Goal: Information Seeking & Learning: Learn about a topic

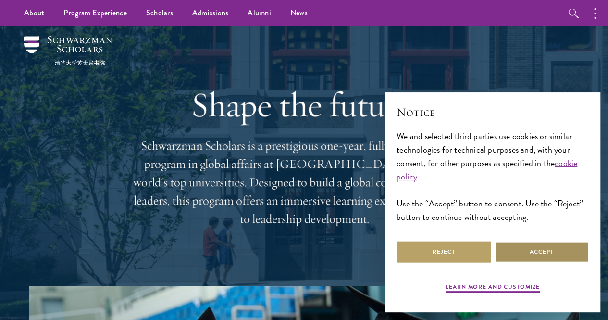
click at [556, 254] on button "Accept" at bounding box center [542, 252] width 94 height 22
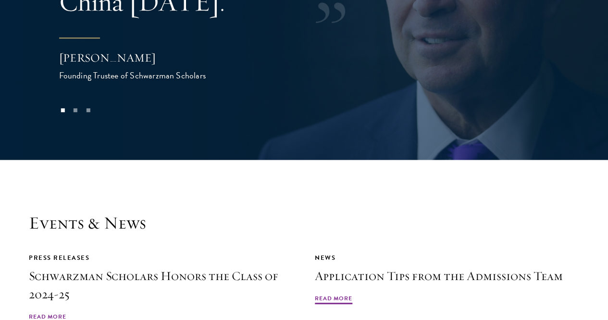
scroll to position [2111, 0]
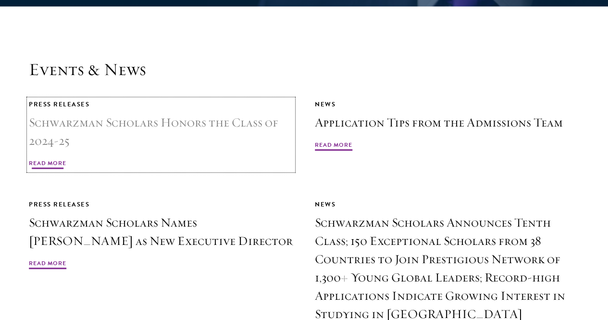
click at [231, 99] on link "Press Releases Schwarzman Scholars Honors the Class of 2024-25 Read More" at bounding box center [161, 134] width 265 height 71
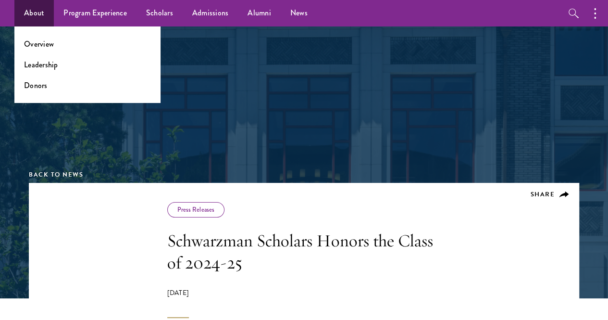
click at [55, 51] on ul "Overview Leadership Donors" at bounding box center [87, 64] width 146 height 76
click at [45, 43] on link "Overview" at bounding box center [39, 43] width 30 height 11
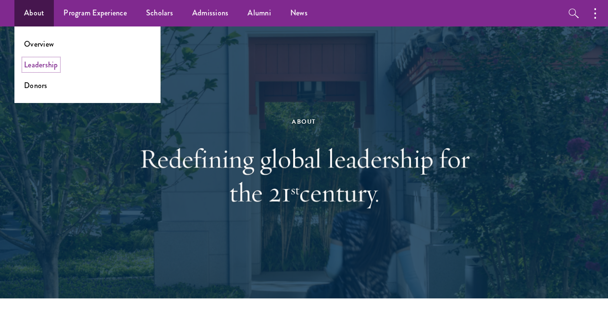
click at [41, 70] on link "Leadership" at bounding box center [41, 64] width 34 height 11
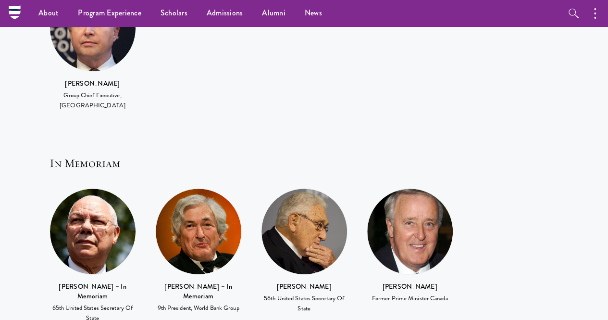
scroll to position [2060, 0]
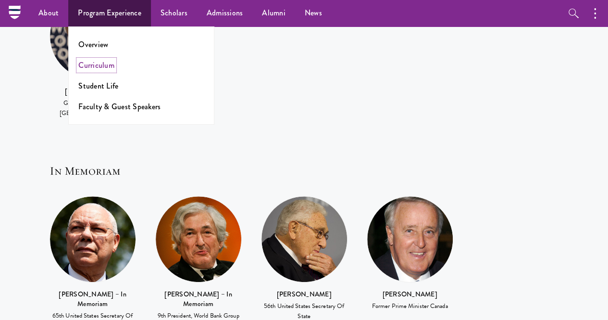
click at [98, 66] on link "Curriculum" at bounding box center [96, 65] width 36 height 11
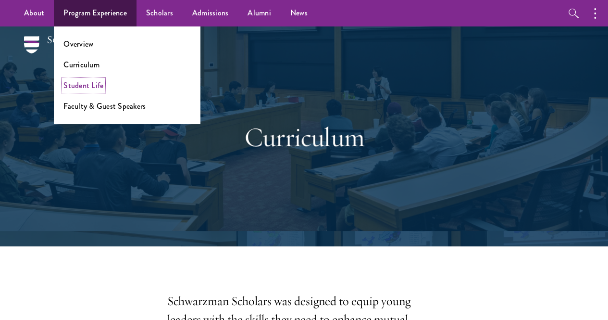
click at [97, 88] on link "Student Life" at bounding box center [83, 85] width 40 height 11
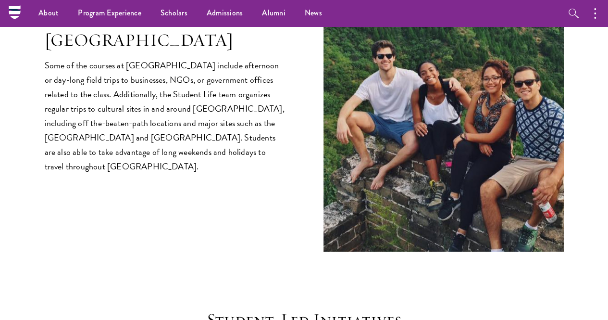
scroll to position [1174, 0]
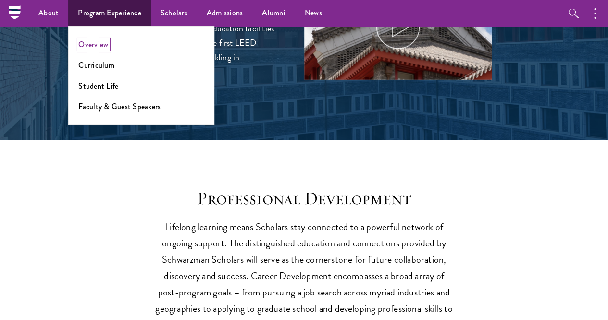
click at [101, 46] on link "Overview" at bounding box center [93, 44] width 30 height 11
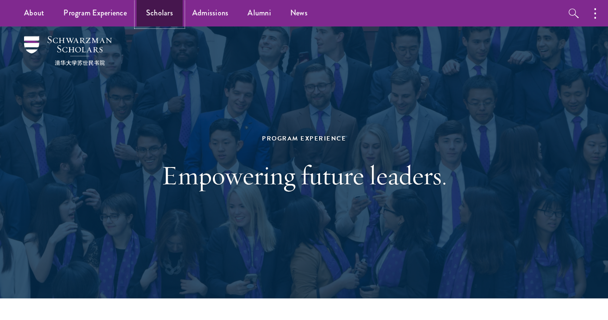
click at [171, 15] on link "Scholars" at bounding box center [160, 13] width 46 height 26
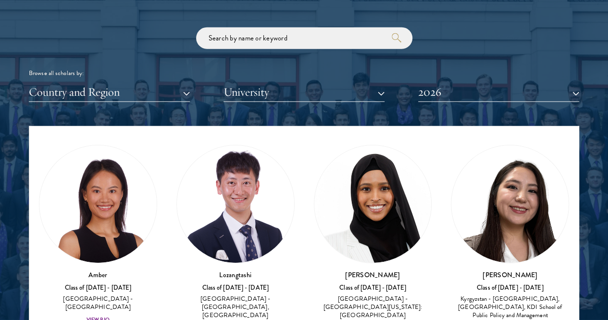
scroll to position [23, 0]
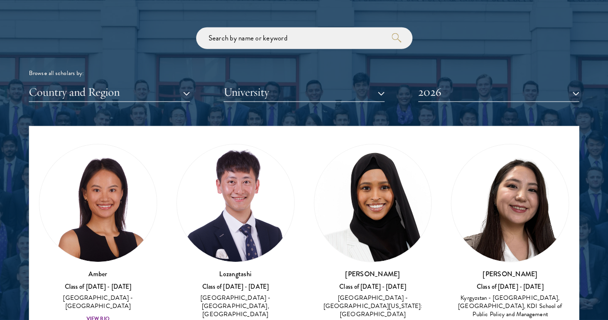
click at [134, 85] on div "Scholar Directory Congratulations and welcome to the Schwarzman Scholars Class …" at bounding box center [304, 175] width 551 height 479
click at [134, 82] on button "Country and Region" at bounding box center [109, 92] width 161 height 20
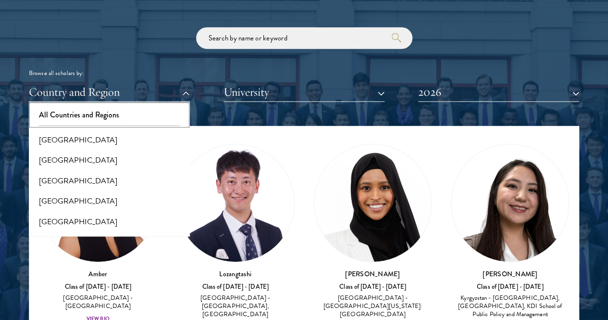
click at [134, 105] on button "All Countries and Regions" at bounding box center [109, 115] width 155 height 20
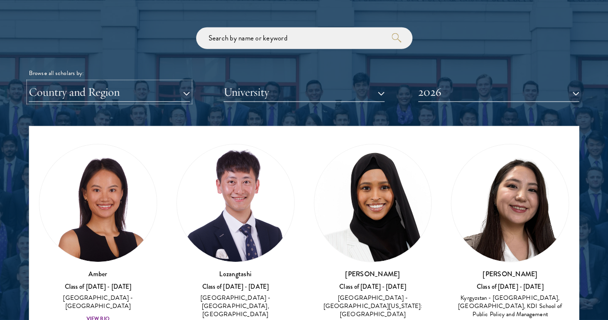
click at [135, 82] on button "Country and Region" at bounding box center [109, 92] width 161 height 20
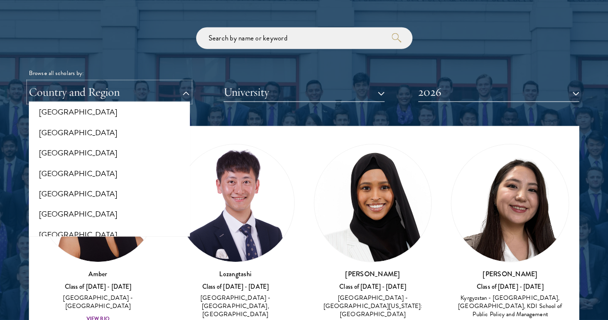
scroll to position [2016, 0]
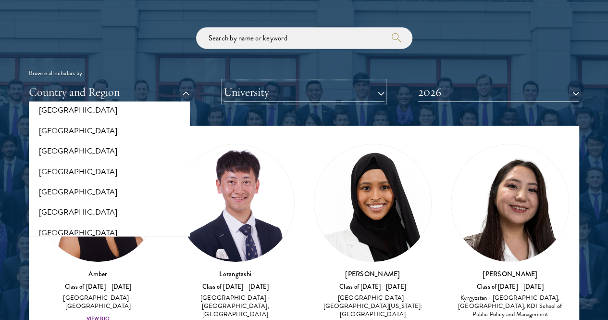
click at [346, 82] on button "University" at bounding box center [304, 92] width 161 height 20
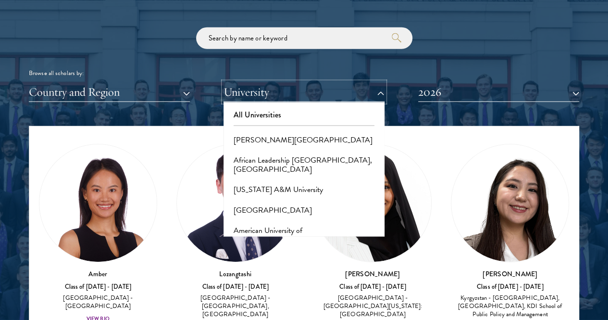
click at [346, 82] on button "University" at bounding box center [304, 92] width 161 height 20
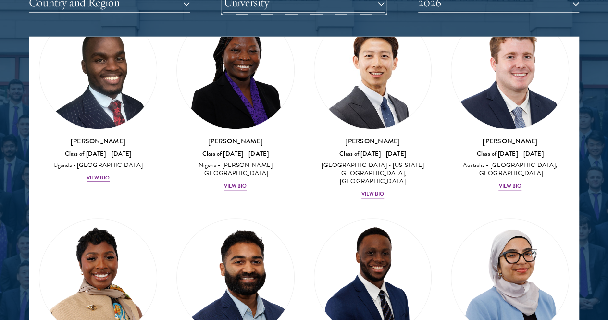
scroll to position [472, 0]
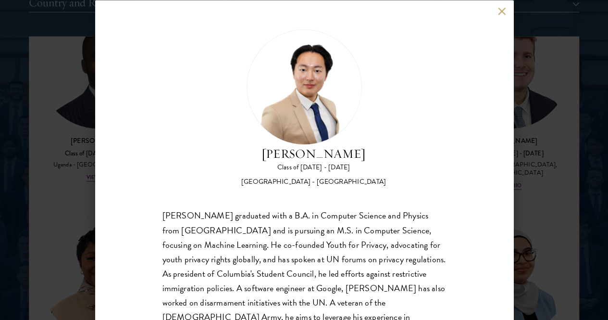
scroll to position [34, 0]
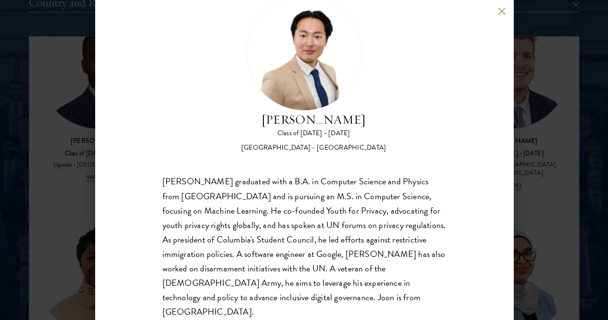
click at [566, 139] on div "Joon Baek Class of 2025 - 2026 South Korea - Columbia University Beom Joon Baek…" at bounding box center [304, 160] width 608 height 320
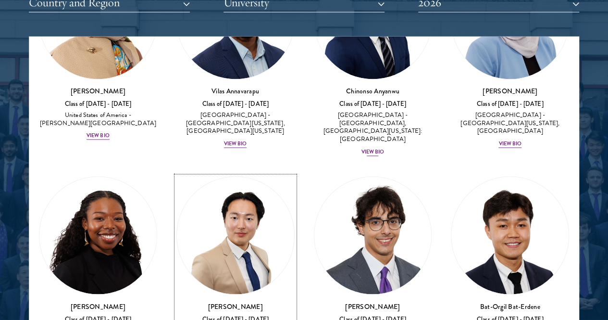
scroll to position [765, 0]
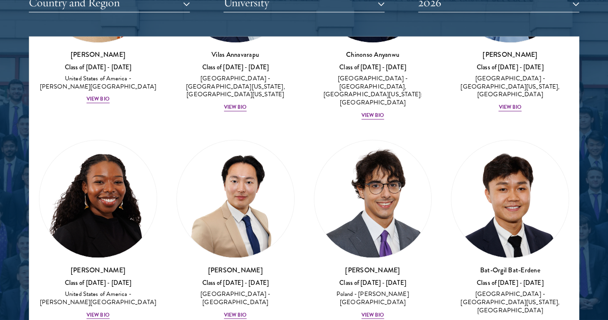
click at [588, 66] on div at bounding box center [304, 85] width 608 height 594
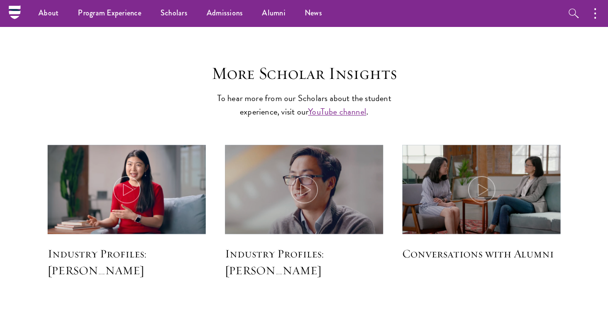
scroll to position [2262, 0]
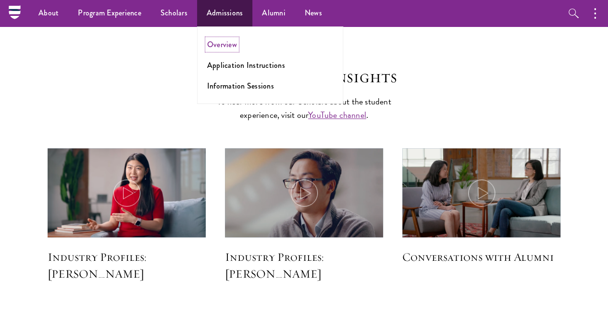
click at [223, 49] on link "Overview" at bounding box center [222, 44] width 30 height 11
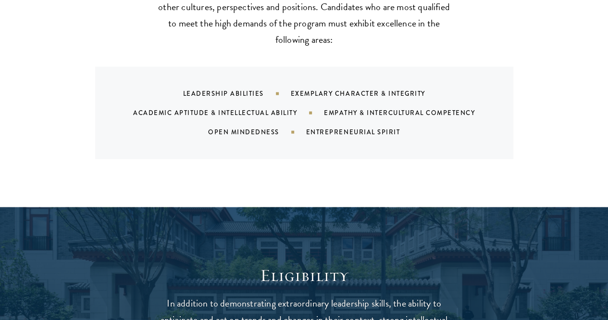
scroll to position [1264, 0]
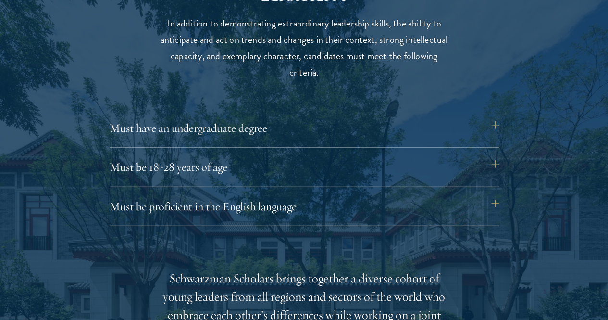
click at [391, 116] on button "Must have an undergraduate degree" at bounding box center [309, 127] width 390 height 23
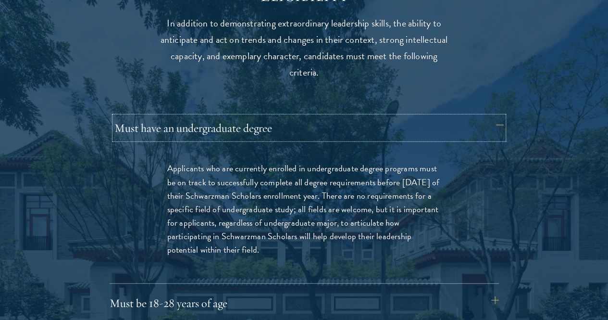
click at [391, 116] on button "Must have an undergraduate degree" at bounding box center [309, 127] width 390 height 23
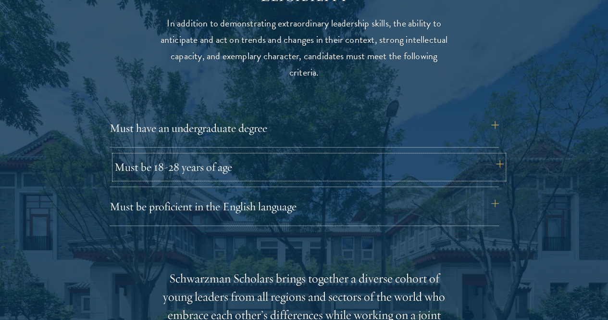
click at [385, 155] on button "Must be 18-28 years of age" at bounding box center [309, 166] width 390 height 23
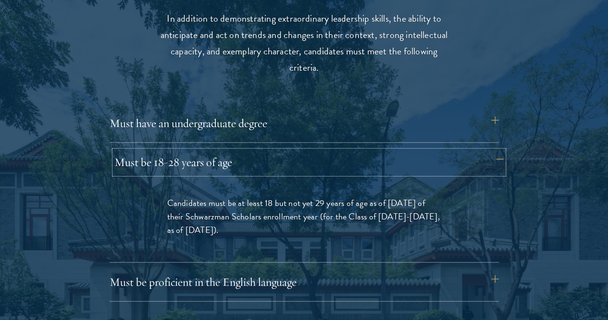
scroll to position [1269, 0]
click at [384, 152] on button "Must be 18-28 years of age" at bounding box center [309, 161] width 390 height 23
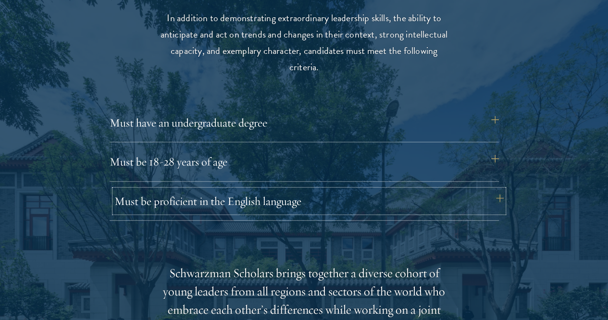
click at [376, 190] on button "Must be proficient in the English language" at bounding box center [309, 201] width 390 height 23
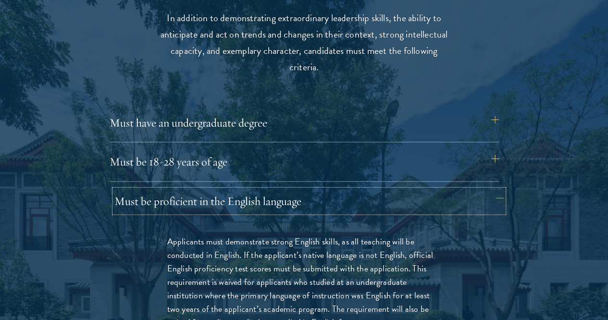
click at [376, 190] on button "Must be proficient in the English language" at bounding box center [309, 201] width 390 height 23
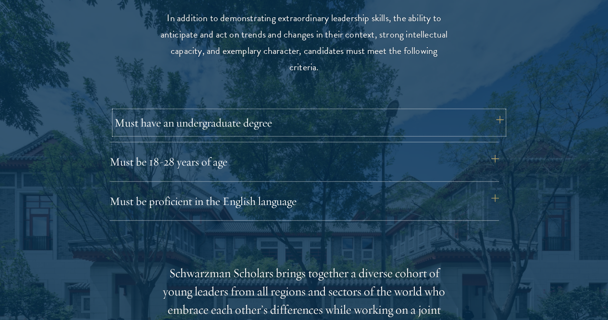
click at [362, 116] on button "Must have an undergraduate degree" at bounding box center [309, 122] width 390 height 23
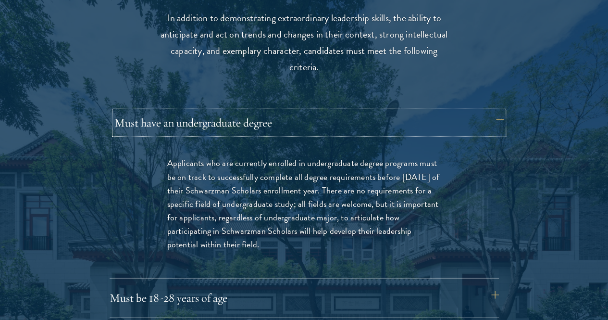
click at [362, 116] on button "Must have an undergraduate degree" at bounding box center [309, 122] width 390 height 23
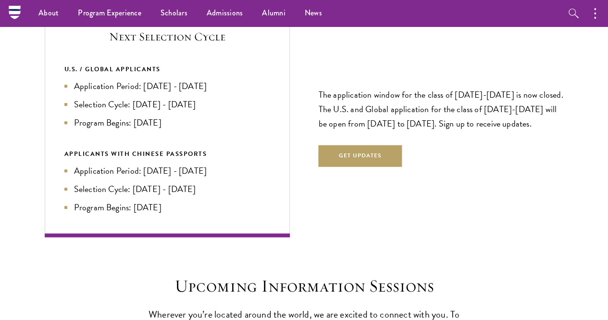
scroll to position [2046, 0]
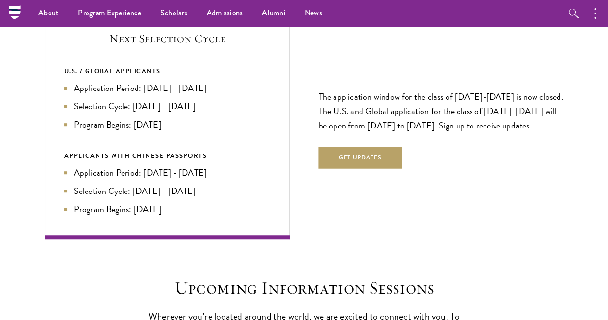
drag, startPoint x: 523, startPoint y: 165, endPoint x: 535, endPoint y: 205, distance: 41.6
click at [535, 205] on section "Next Selection Cycle U.S. / GLOBAL APPLICANTS Application Period: [DATE] - [DAT…" at bounding box center [304, 125] width 608 height 229
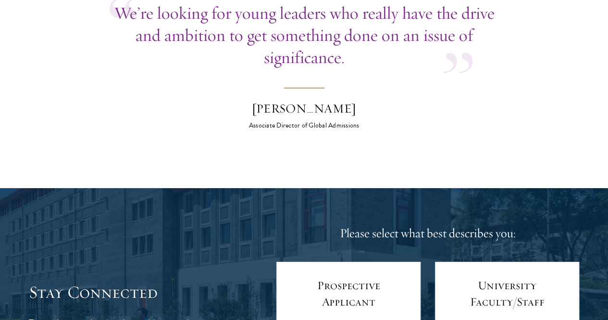
scroll to position [3741, 0]
